Goal: Task Accomplishment & Management: Manage account settings

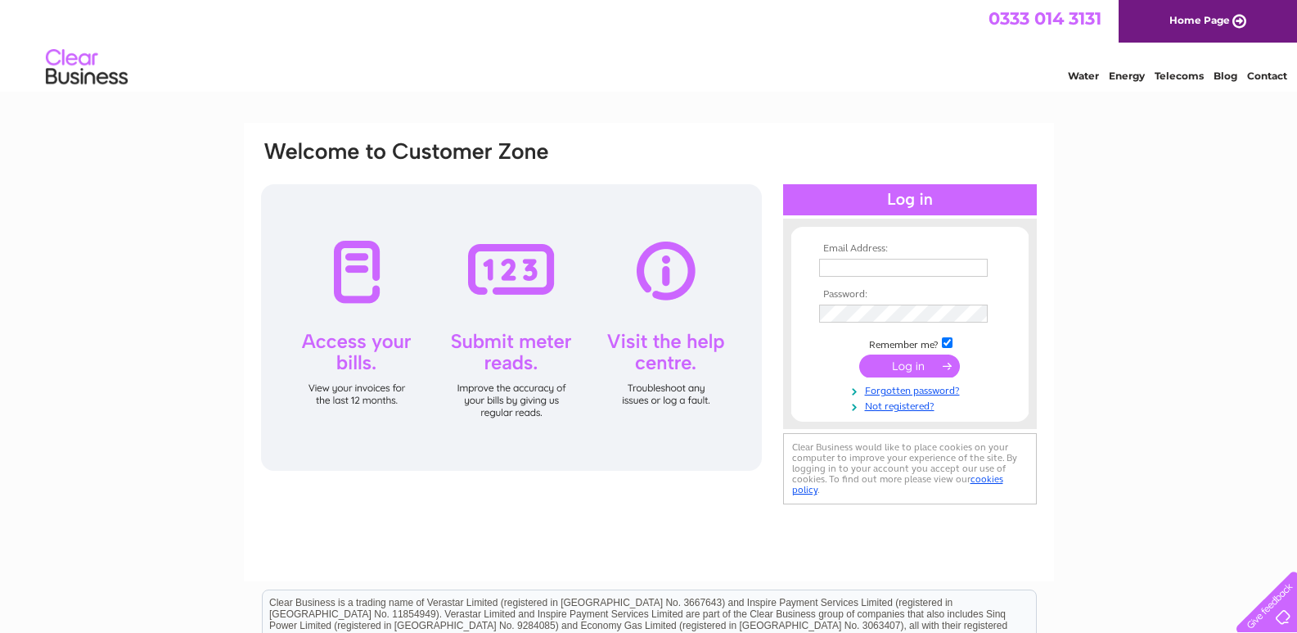
type input "[EMAIL_ADDRESS][DOMAIN_NAME]"
click at [911, 366] on input "submit" at bounding box center [909, 365] width 101 height 23
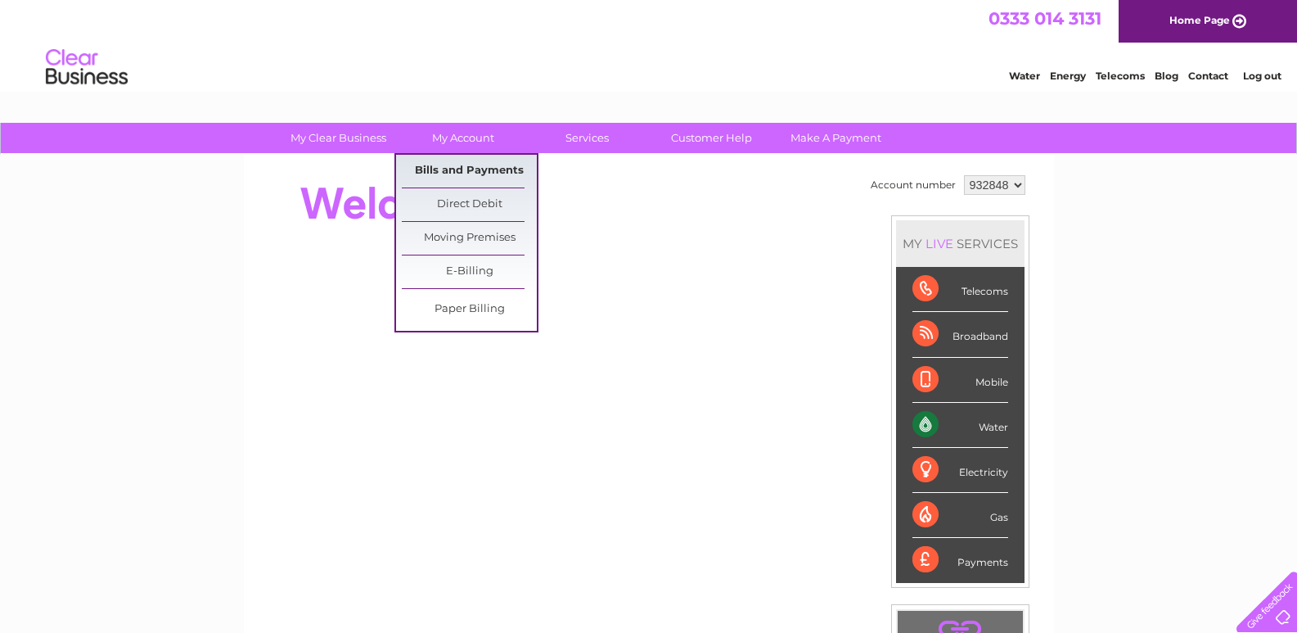
click at [455, 164] on link "Bills and Payments" at bounding box center [469, 171] width 135 height 33
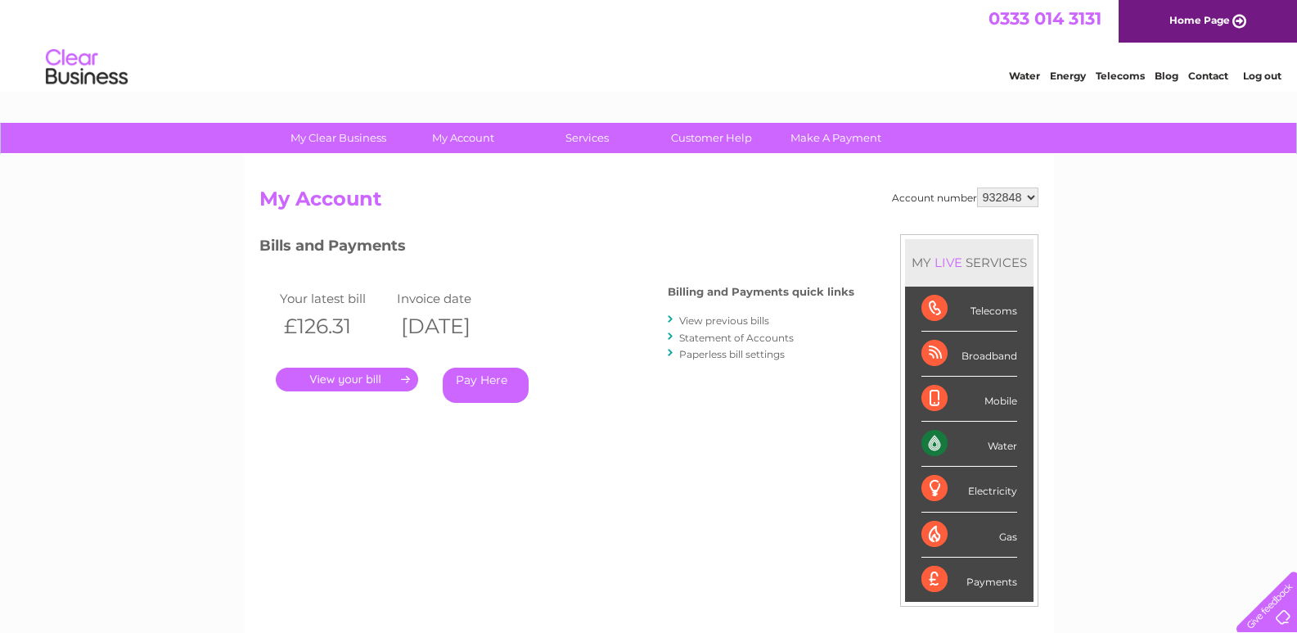
click at [336, 382] on link "." at bounding box center [347, 379] width 142 height 24
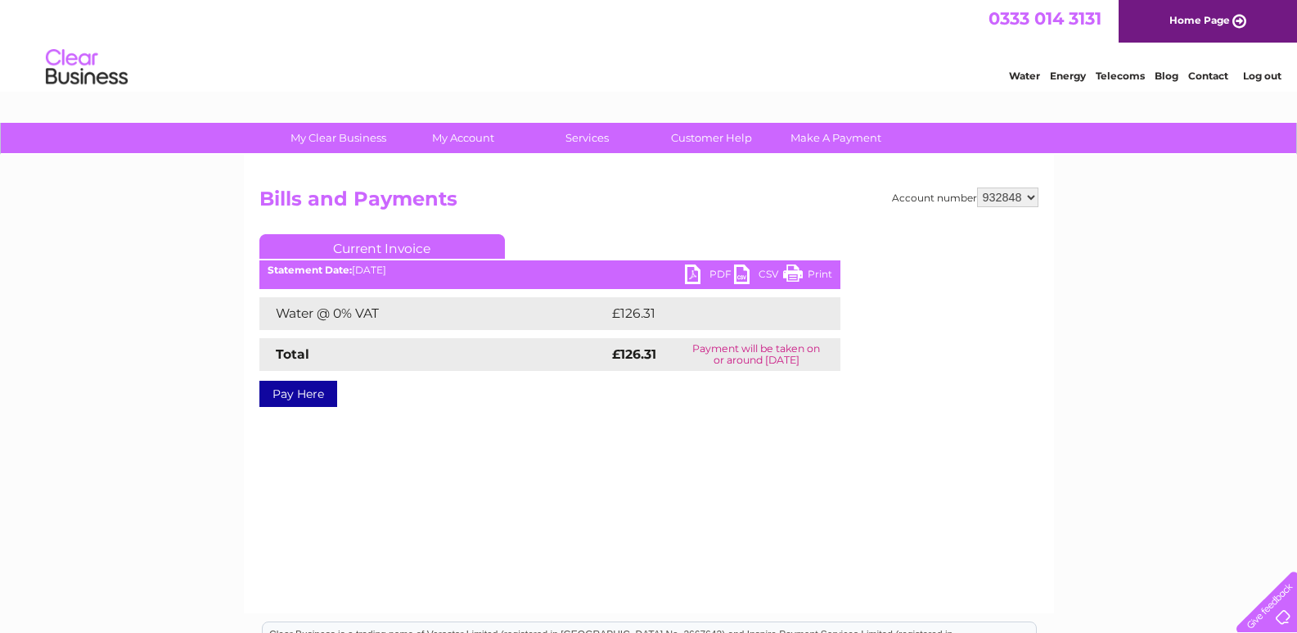
click at [711, 273] on link "PDF" at bounding box center [709, 276] width 49 height 24
click at [714, 272] on link "PDF" at bounding box center [709, 276] width 49 height 24
